Goal: Transaction & Acquisition: Purchase product/service

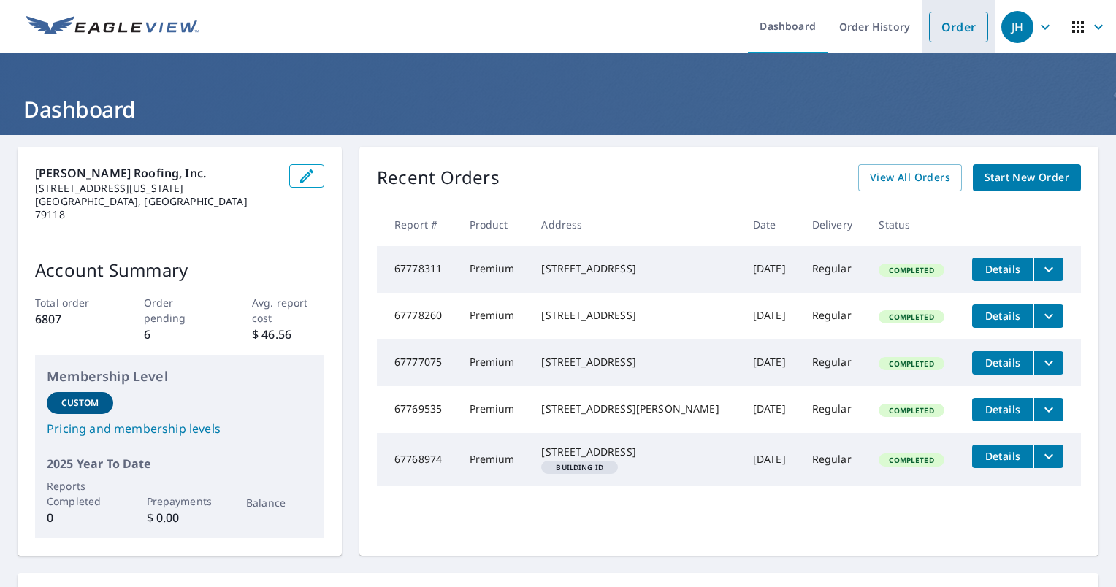
click at [931, 31] on link "Order" at bounding box center [958, 27] width 59 height 31
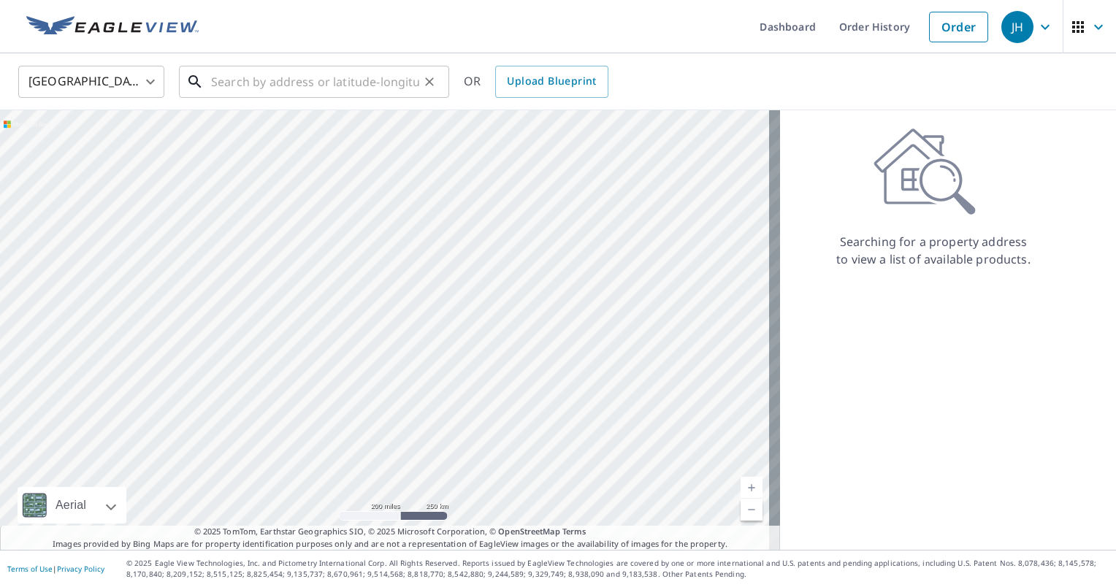
click at [215, 81] on input "text" at bounding box center [315, 81] width 208 height 41
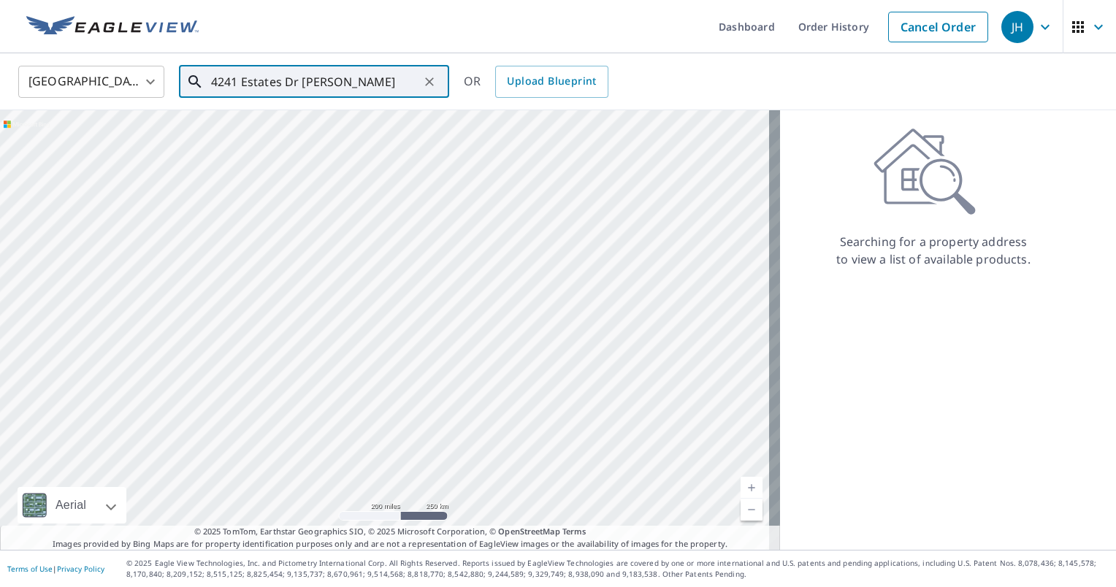
click at [407, 79] on input "4241 Estates Dr Amarillo" at bounding box center [315, 81] width 208 height 41
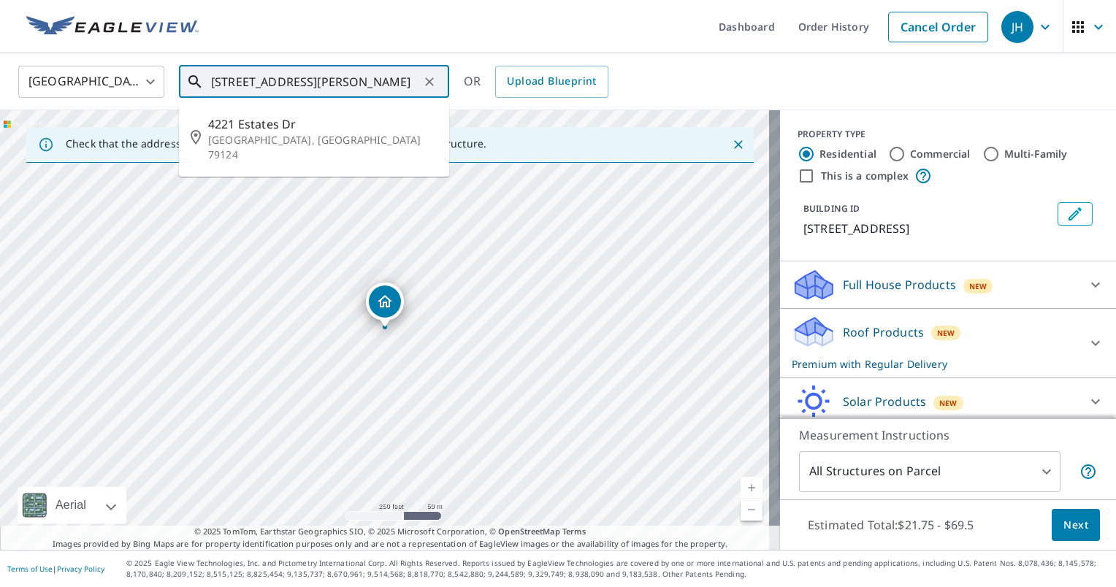
drag, startPoint x: 238, startPoint y: 82, endPoint x: 227, endPoint y: 88, distance: 12.4
click at [227, 88] on input "4221 Estates Dr Amarillo, TX 79124" at bounding box center [315, 81] width 208 height 41
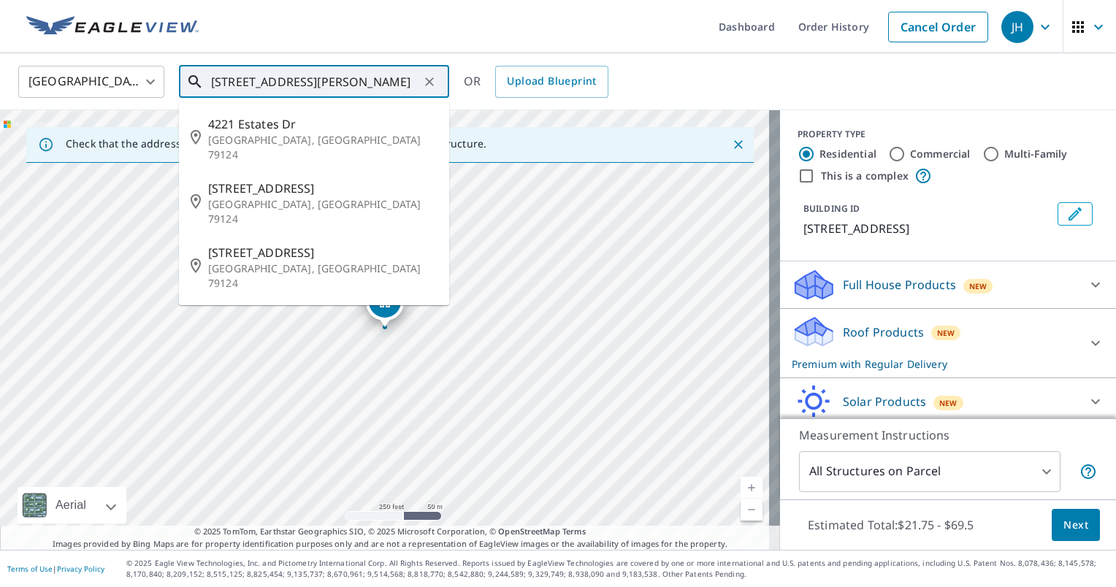
type input "4241 Estates Dr Amarillo, TX 79124"
click at [408, 80] on input "4241 Estates Dr Amarillo, TX 79124" at bounding box center [315, 81] width 208 height 41
click at [410, 80] on input "4241 Estates Dr Amarillo, TX 79124" at bounding box center [315, 81] width 208 height 41
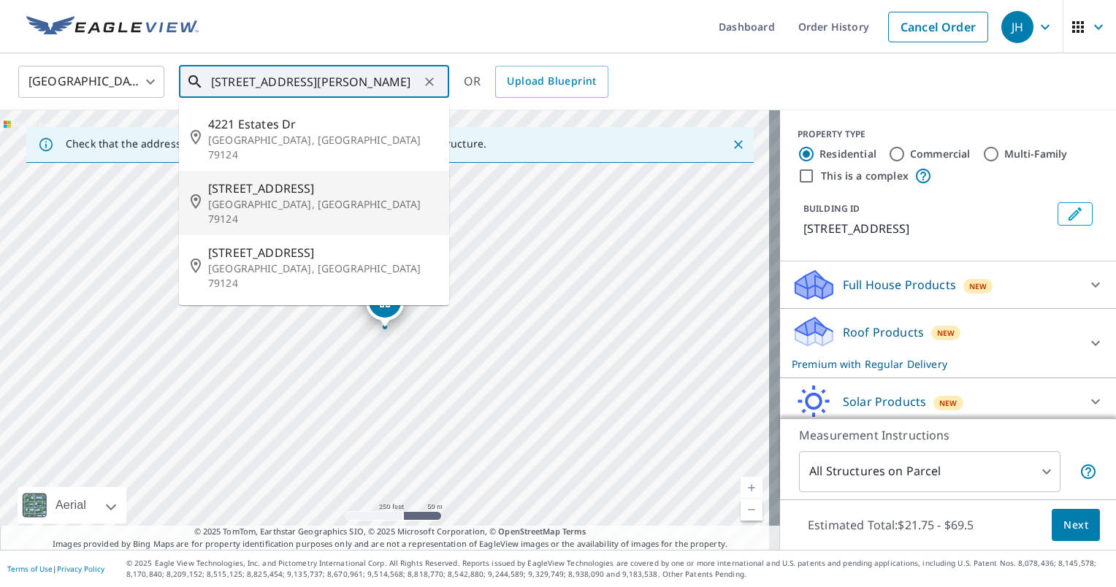
click at [415, 80] on input "4241 Estates Dr Amarillo, TX 79124" at bounding box center [315, 81] width 208 height 41
drag, startPoint x: 210, startPoint y: 82, endPoint x: 380, endPoint y: 103, distance: 171.4
click at [380, 98] on div "4241 Estates Dr Amarillo, TX 79124 ​ 4221 Estates Dr Amarillo, TX 79124 4201 S …" at bounding box center [314, 82] width 270 height 32
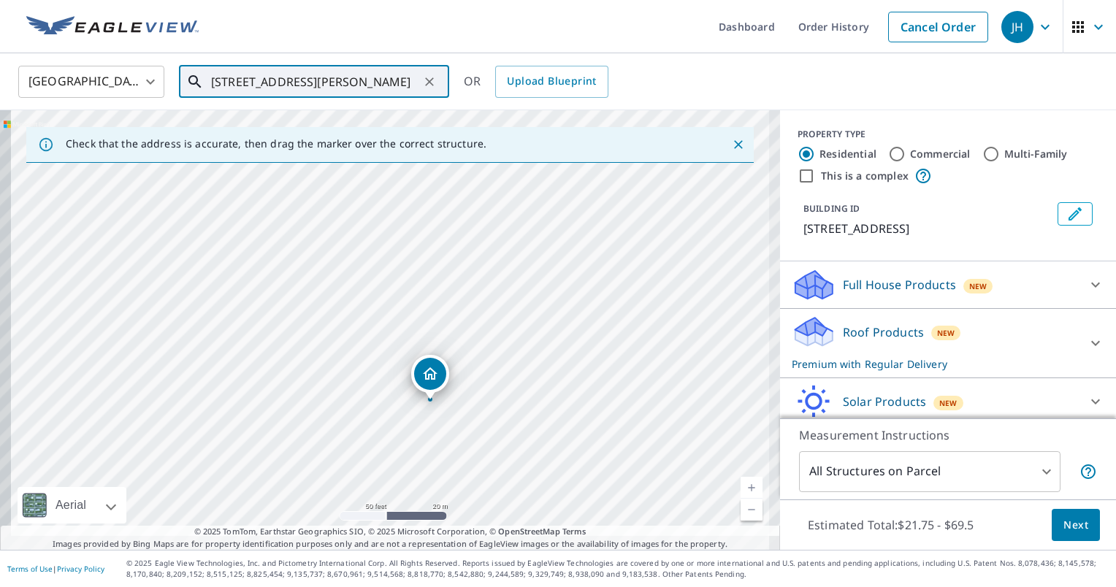
drag, startPoint x: 452, startPoint y: 409, endPoint x: 525, endPoint y: 328, distance: 109.1
click at [525, 328] on div "4241 Estates Dr Amarillo, TX 79124" at bounding box center [390, 330] width 780 height 440
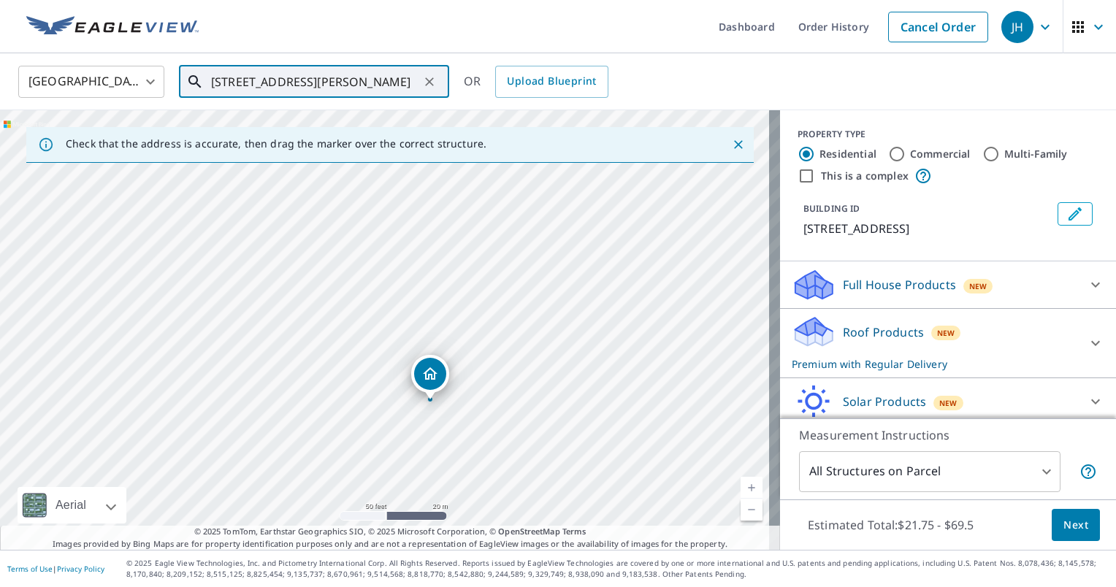
click at [385, 402] on div "4241 Estates Dr Amarillo, TX 79124" at bounding box center [390, 330] width 780 height 440
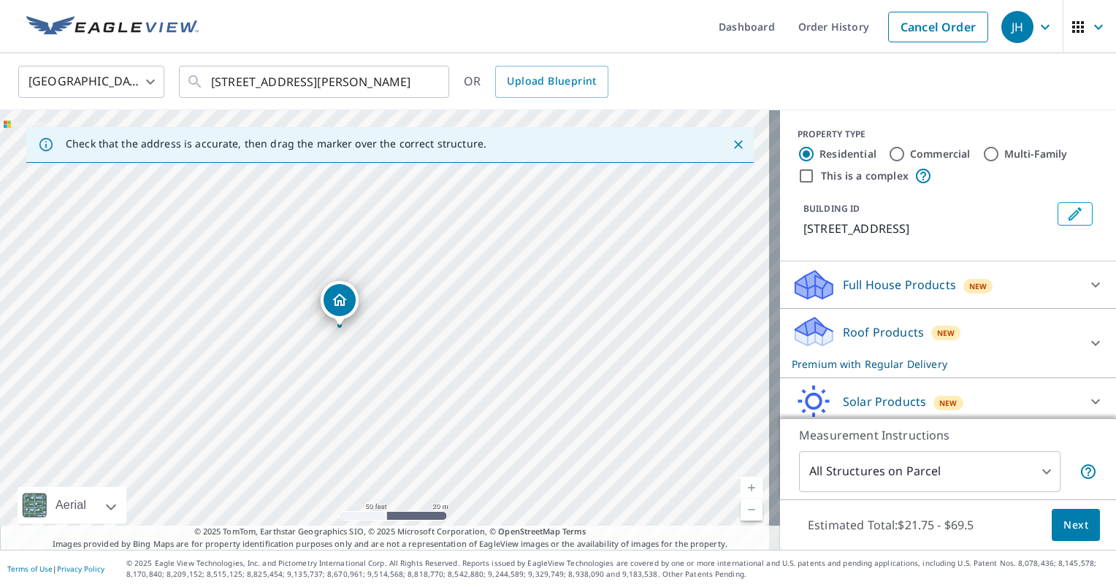
drag, startPoint x: 372, startPoint y: 305, endPoint x: 327, endPoint y: 303, distance: 45.3
click at [1075, 523] on span "Next" at bounding box center [1075, 525] width 25 height 18
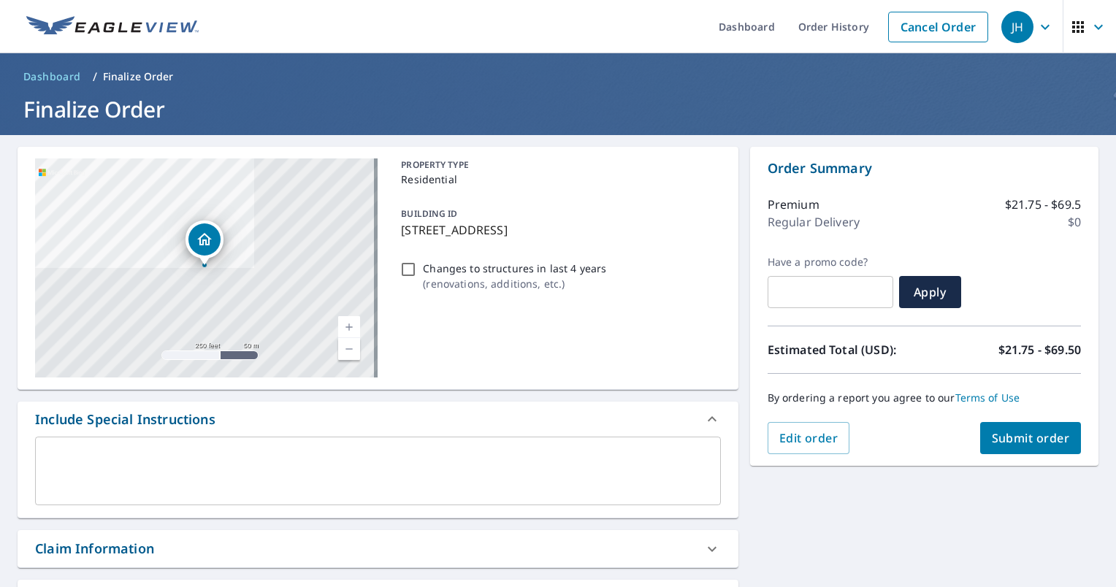
scroll to position [146, 0]
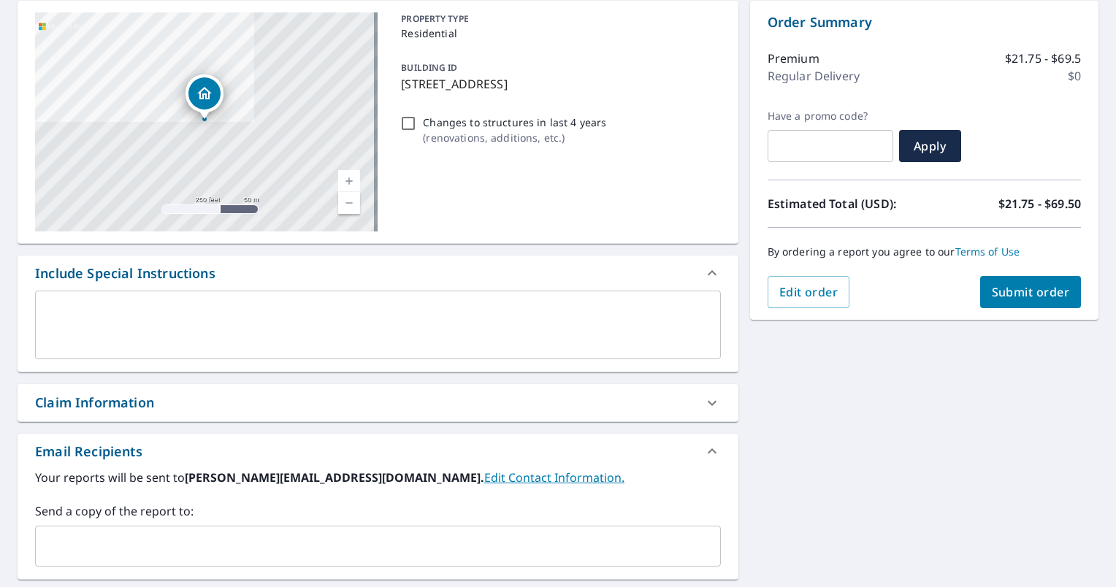
click at [311, 415] on div "Claim Information" at bounding box center [378, 402] width 721 height 37
checkbox input "true"
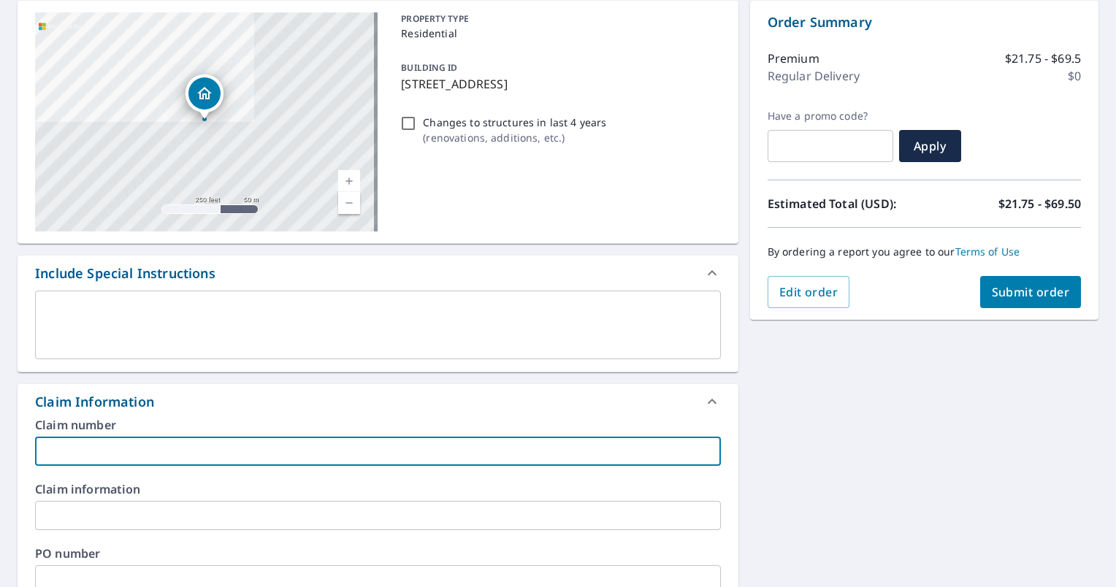
click at [191, 448] on input "text" at bounding box center [378, 451] width 686 height 29
type input "C"
checkbox input "true"
type input "Ch"
checkbox input "true"
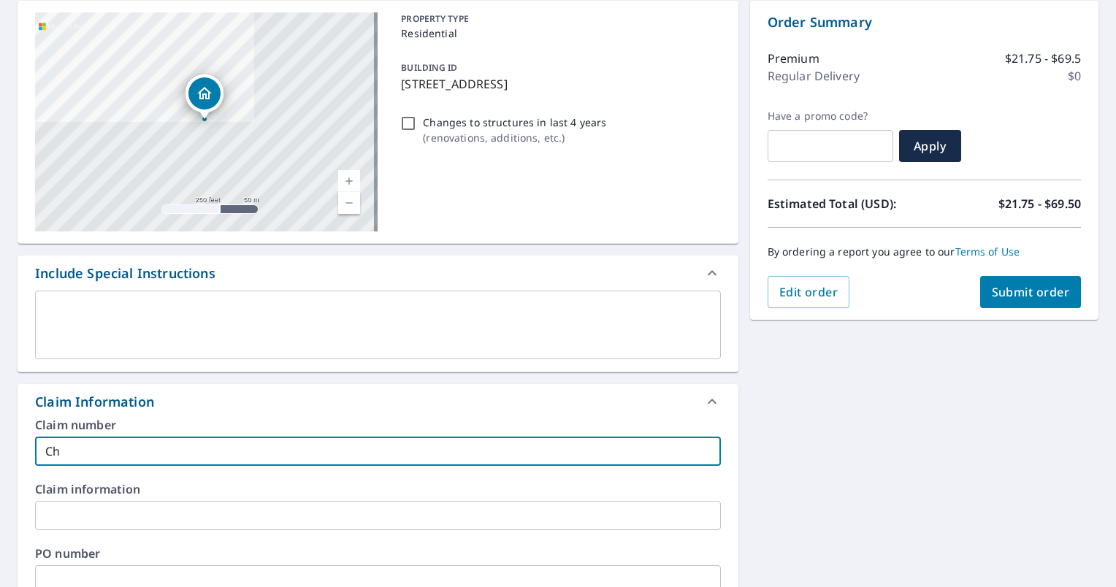
type input "Chi"
checkbox input "true"
type input "Ch"
checkbox input "true"
type input "C"
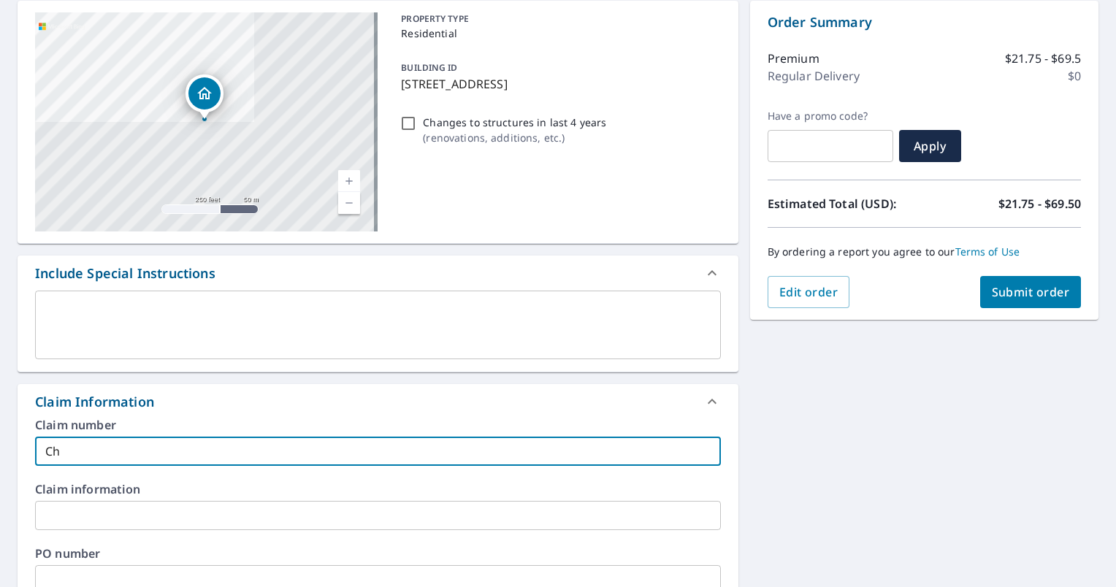
checkbox input "true"
type input "Cr"
checkbox input "true"
type input "Cri"
checkbox input "true"
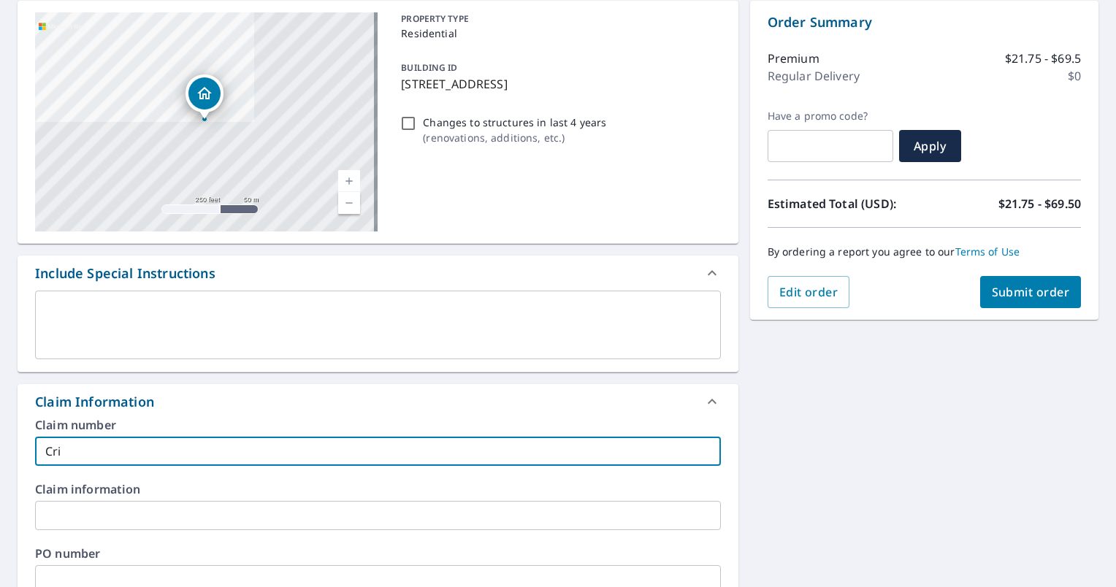
type input "Cris"
checkbox input "true"
type input "Criss"
checkbox input "true"
type input "Crissy"
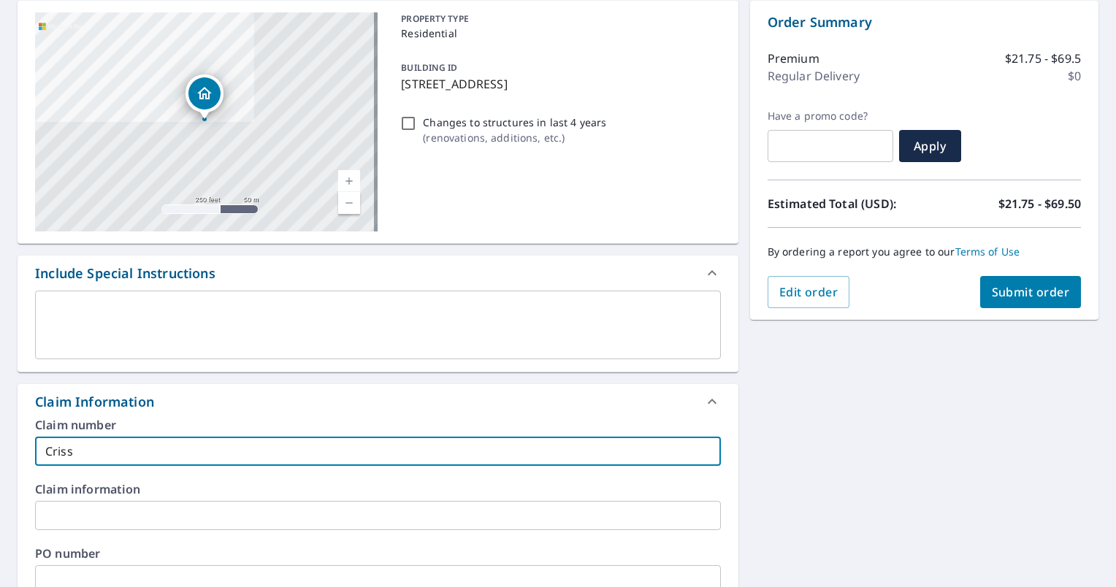
checkbox input "true"
type input "Crissy"
checkbox input "true"
type input "Crissy"
checkbox input "true"
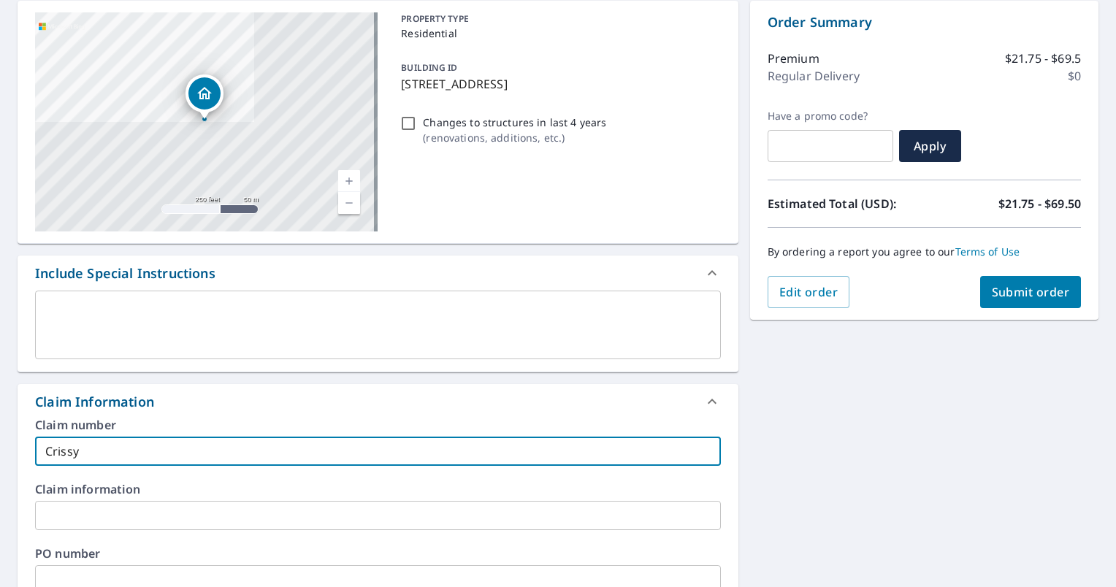
type input "Criss"
checkbox input "true"
type input "Cris"
checkbox input "true"
type input "Cri"
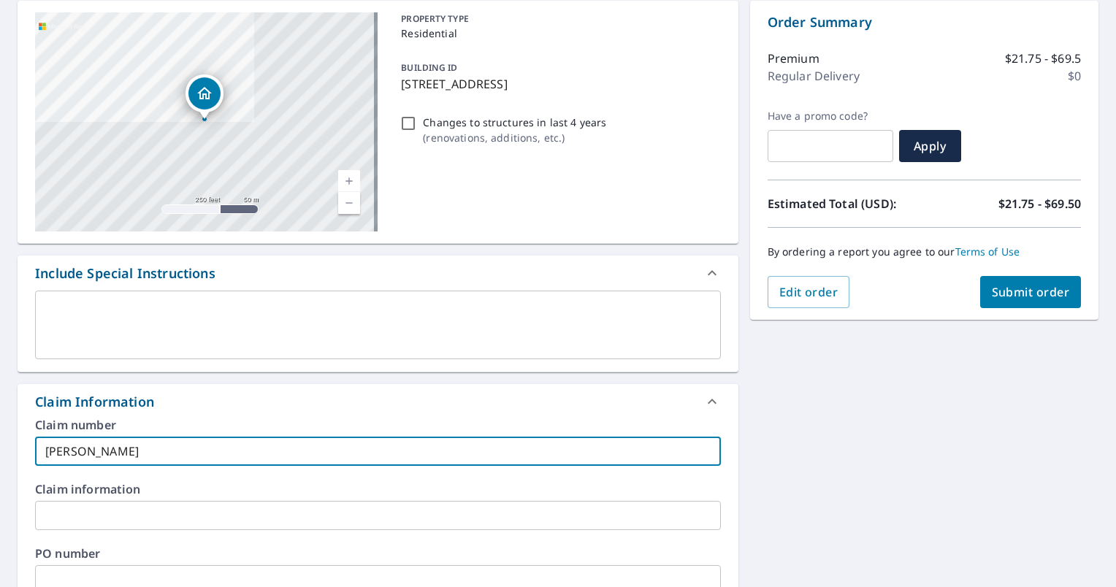
checkbox input "true"
type input "Cr"
checkbox input "true"
type input "C"
checkbox input "true"
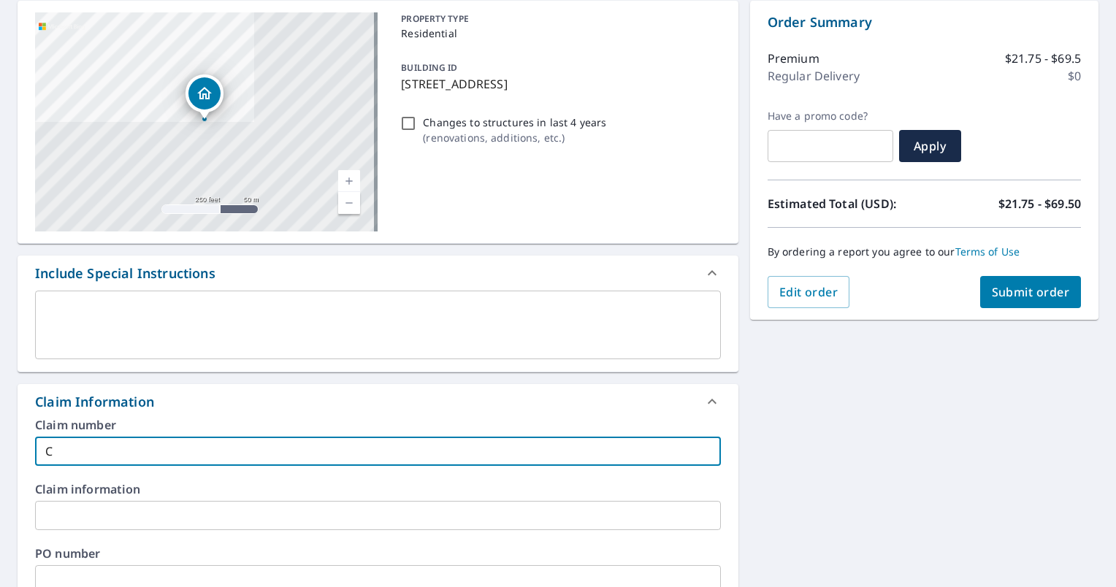
type input "Ch"
checkbox input "true"
type input "Chr"
checkbox input "true"
type input "Chri"
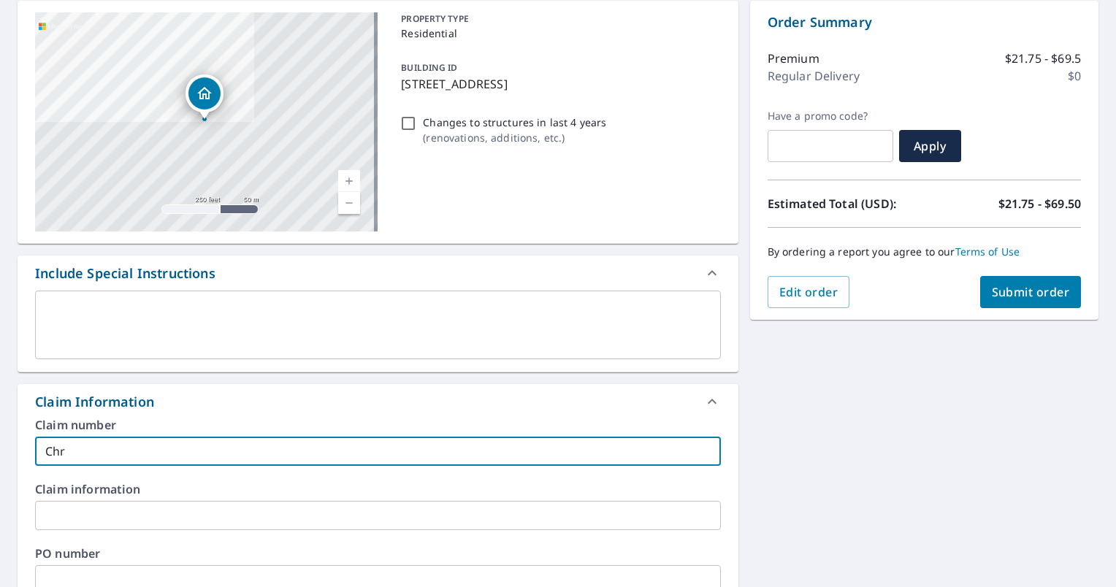
checkbox input "true"
type input "Chris"
checkbox input "true"
type input "Chriss"
checkbox input "true"
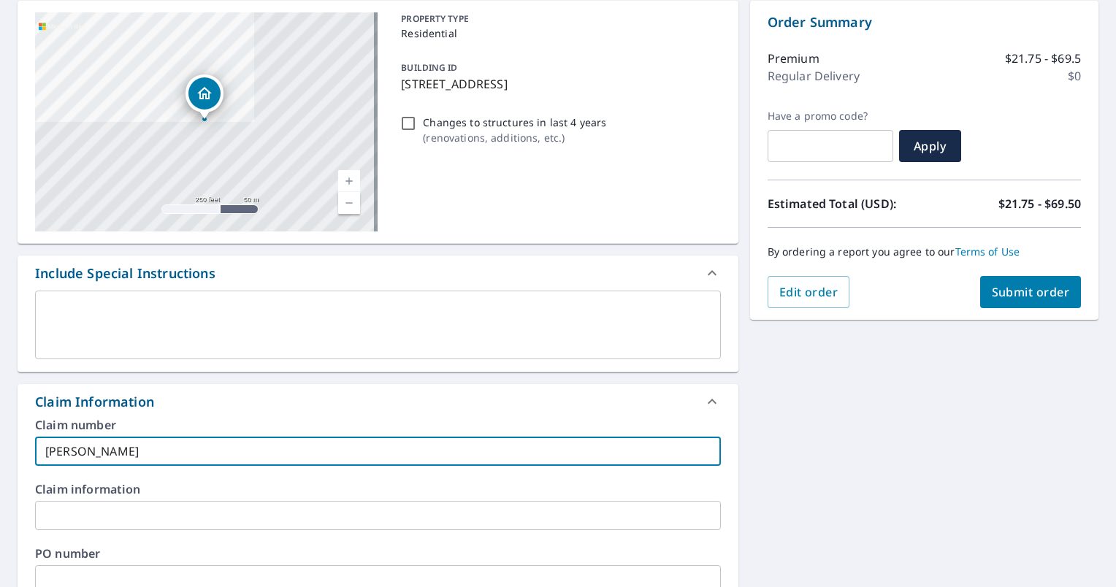
type input "Chrissy"
checkbox input "true"
type input "Chrissy"
checkbox input "true"
type input "Chrissy R"
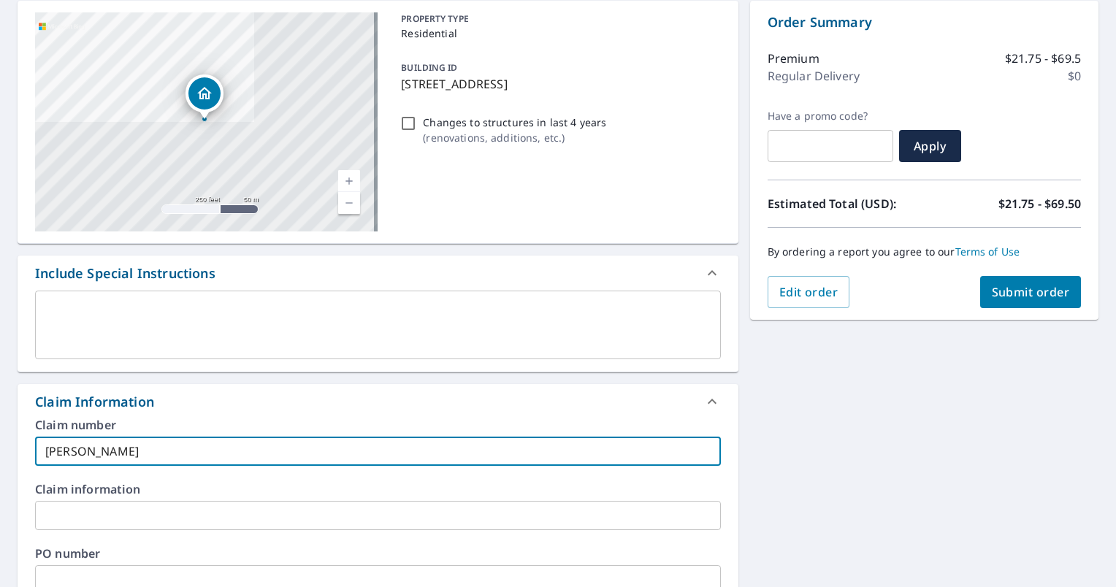
checkbox input "true"
type input "Chrissy Ru"
checkbox input "true"
type input "Chrissy Rus"
checkbox input "true"
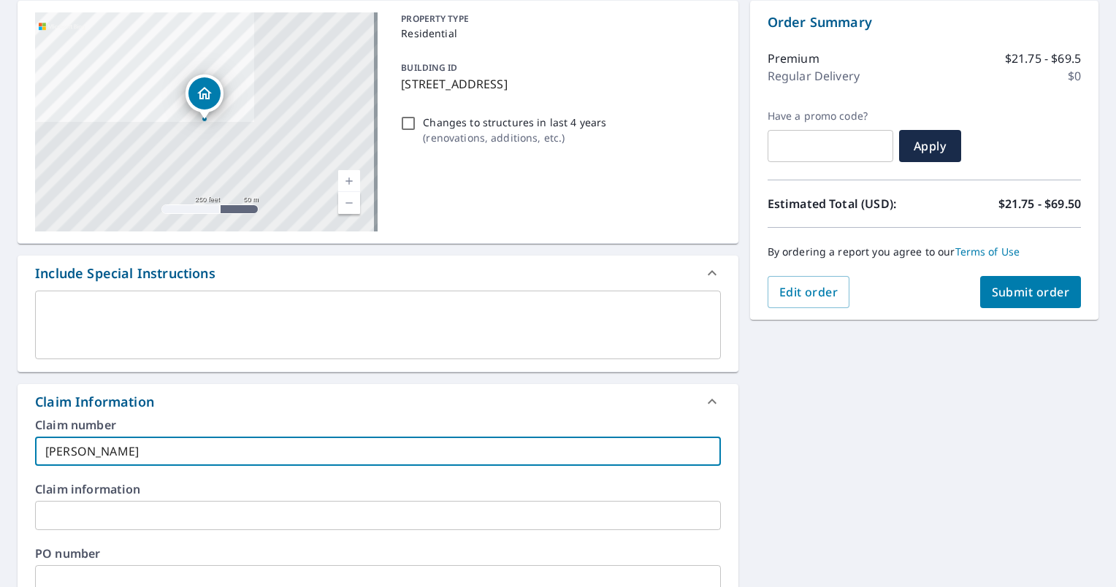
type input "Chrissy Rust"
checkbox input "true"
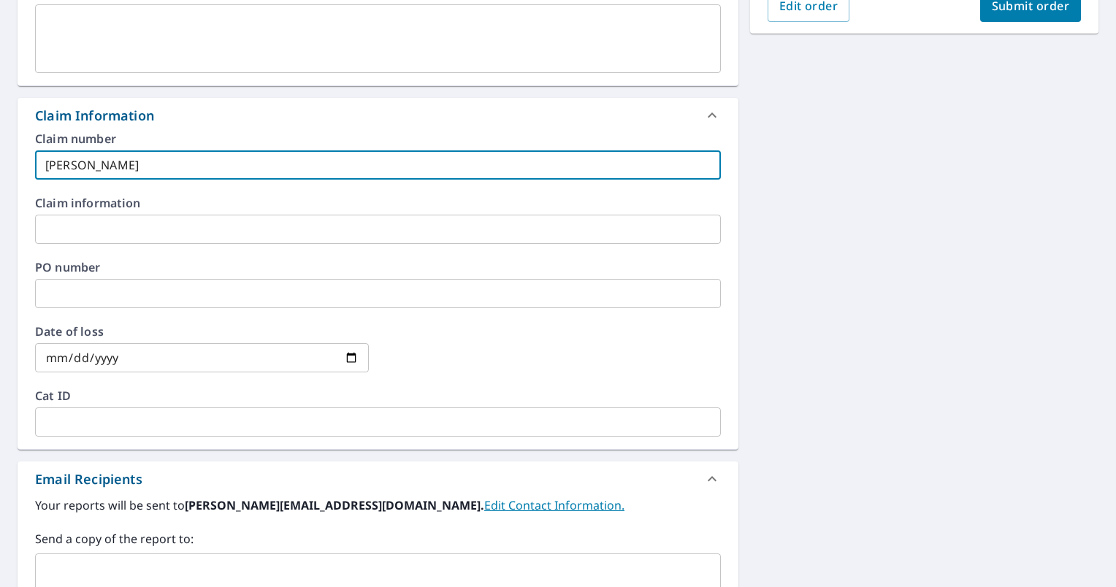
scroll to position [438, 0]
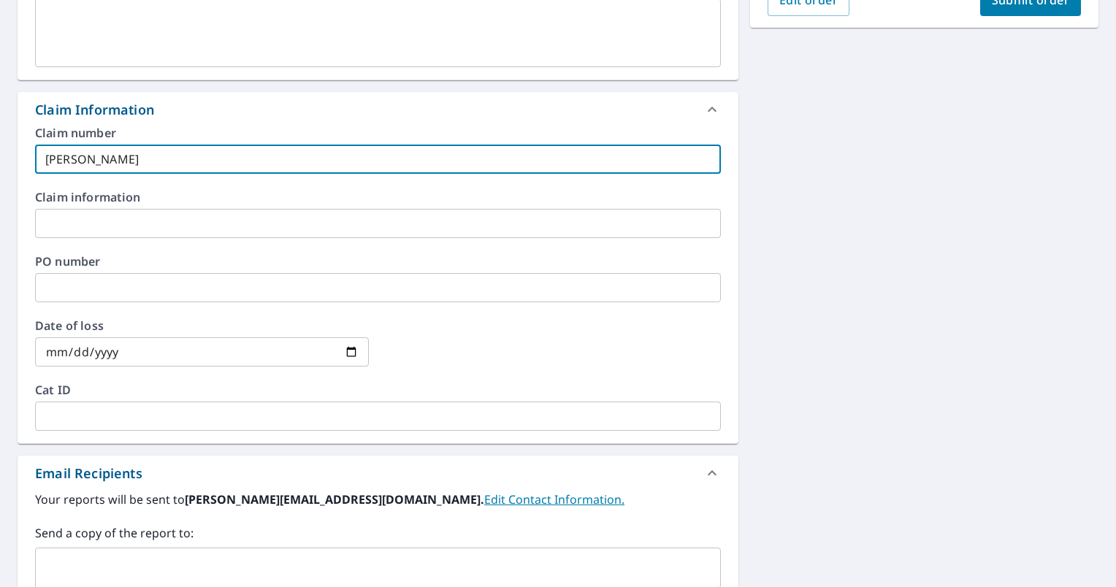
type input "Chrissy Rust"
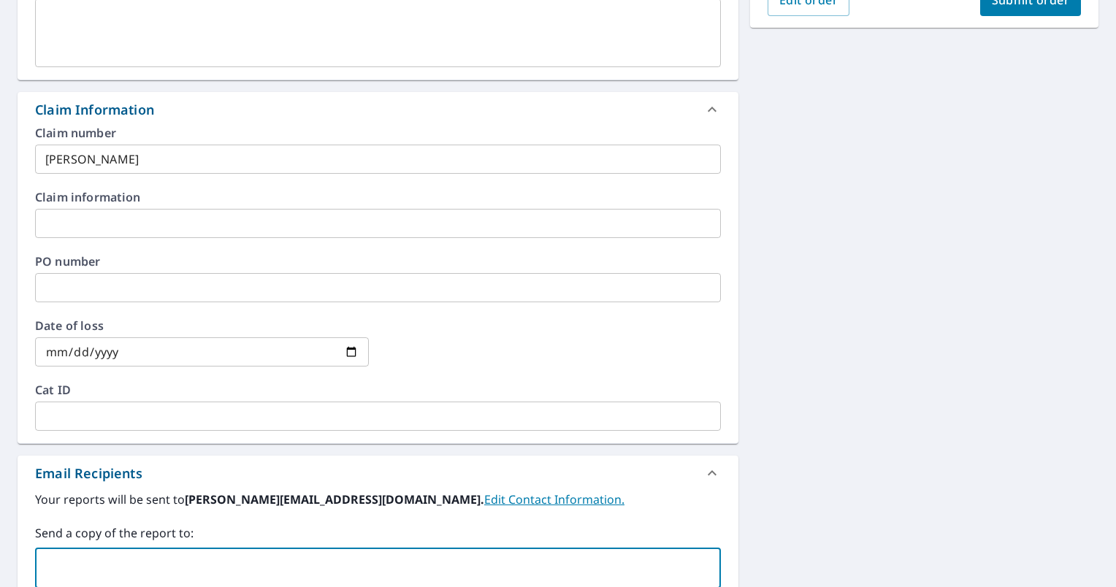
click at [151, 568] on input "text" at bounding box center [367, 568] width 651 height 28
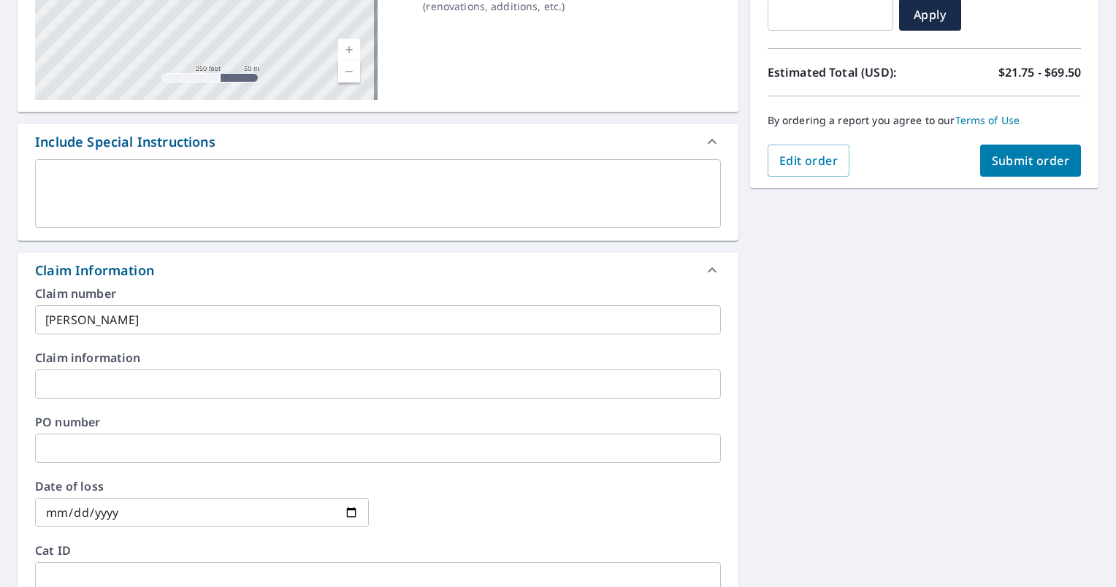
scroll to position [146, 0]
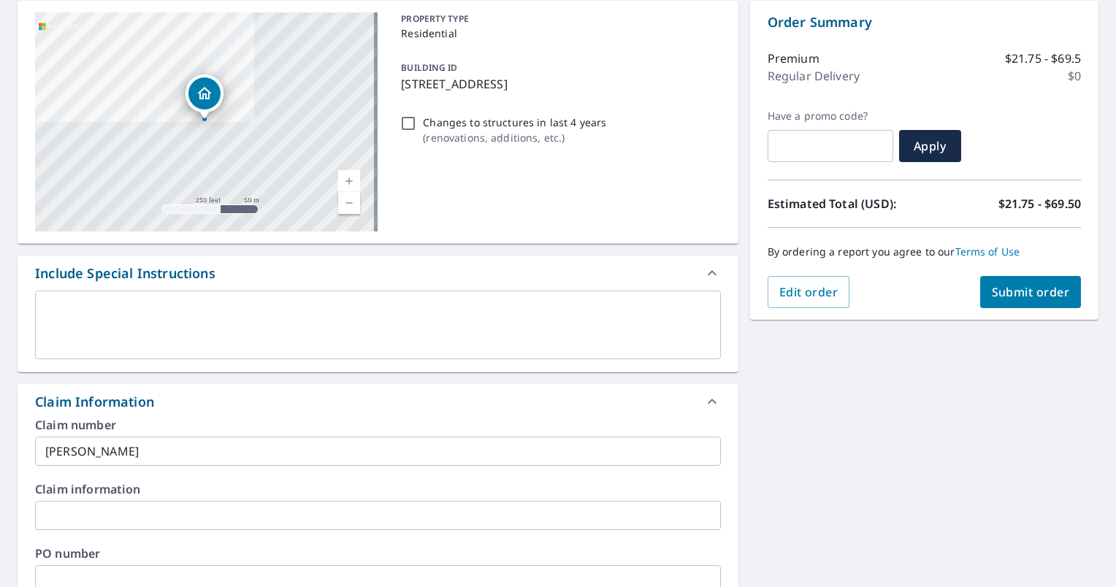
type input "[PERSON_NAME][EMAIL_ADDRESS][PERSON_NAME][DOMAIN_NAME]"
click at [1000, 291] on span "Submit order" at bounding box center [1031, 292] width 78 height 16
checkbox input "true"
